Goal: Ask a question

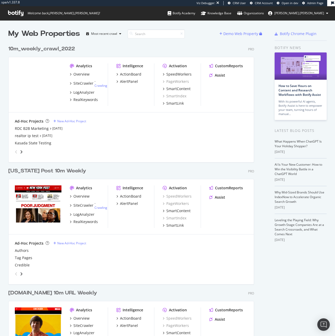
scroll to position [333, 327]
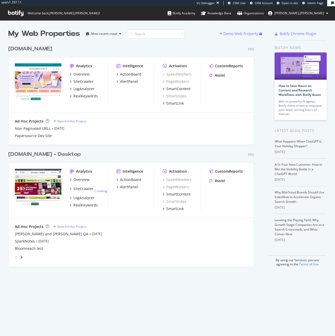
scroll to position [224, 246]
click at [48, 235] on div "Barnes and Noble QA" at bounding box center [51, 234] width 73 height 5
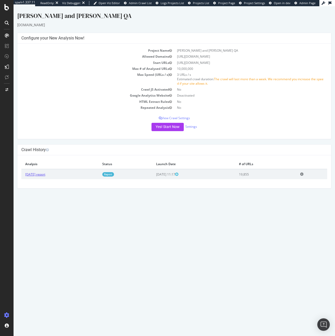
click at [38, 174] on link "2025 Sep. 2nd report" at bounding box center [35, 174] width 20 height 4
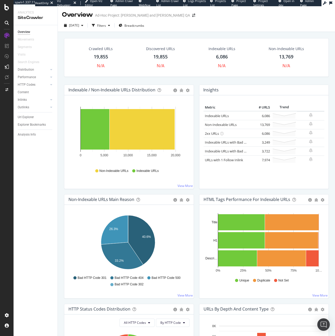
click at [99, 58] on div "19,855" at bounding box center [101, 57] width 14 height 7
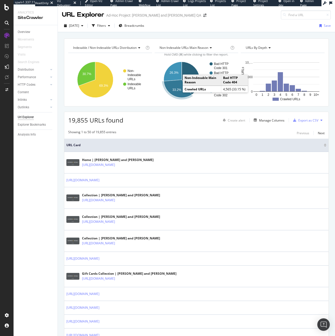
click at [179, 92] on text "33.2%" at bounding box center [176, 90] width 9 height 4
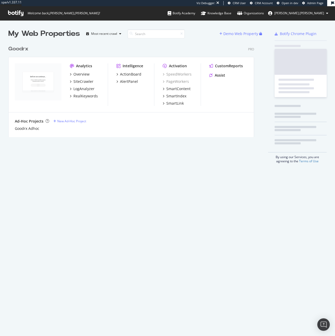
scroll to position [94, 246]
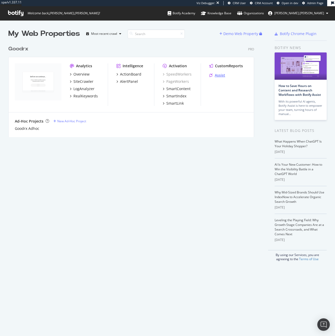
click at [220, 75] on div "Assist" at bounding box center [220, 75] width 10 height 5
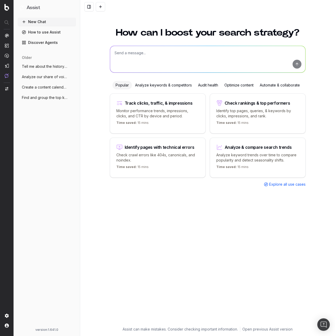
click at [53, 80] on button "Analyze our share of voice for "best ele" at bounding box center [47, 77] width 58 height 8
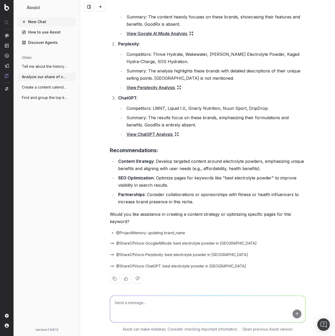
scroll to position [176, 0]
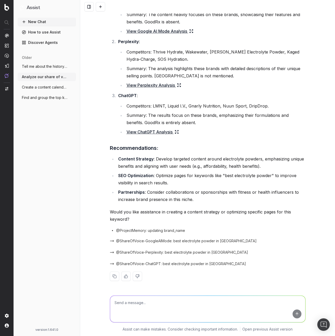
click at [44, 63] on button "Tell me about the history of coffee" at bounding box center [47, 66] width 58 height 8
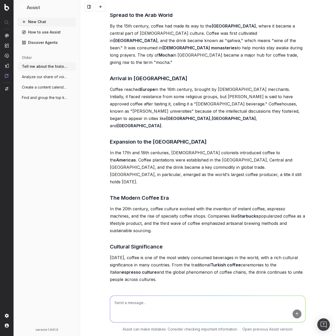
click at [45, 73] on button "Analyze our share of voice for "best ele" at bounding box center [47, 77] width 58 height 8
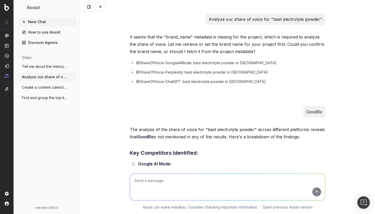
click at [272, 21] on p "Analyze our share of voice for "best electrolyte powder"" at bounding box center [266, 19] width 114 height 7
drag, startPoint x: 270, startPoint y: 19, endPoint x: 317, endPoint y: 18, distance: 46.3
click at [317, 18] on p "Analyze our share of voice for "best electrolyte powder"" at bounding box center [266, 19] width 114 height 7
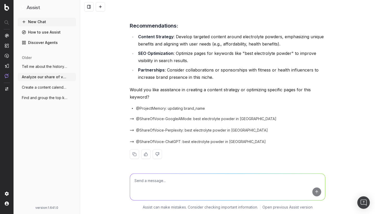
scroll to position [298, 0]
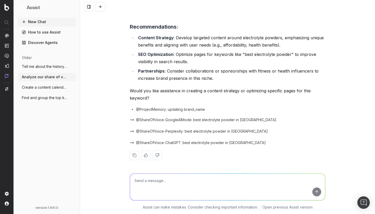
click at [51, 65] on span "Tell me about the history of coffee" at bounding box center [45, 66] width 46 height 5
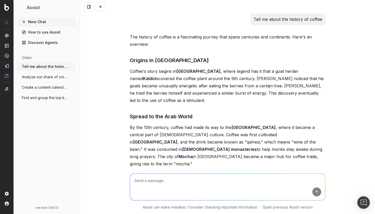
click at [40, 73] on button "Analyze our share of voice for "best ele" at bounding box center [47, 77] width 58 height 8
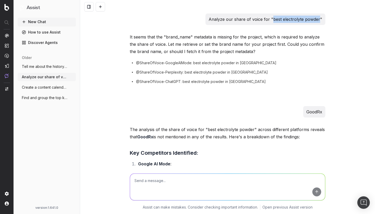
drag, startPoint x: 271, startPoint y: 19, endPoint x: 316, endPoint y: 18, distance: 45.5
click at [316, 18] on p "Analyze our share of voice for "best electrolyte powder"" at bounding box center [266, 19] width 114 height 7
